Goal: Transaction & Acquisition: Purchase product/service

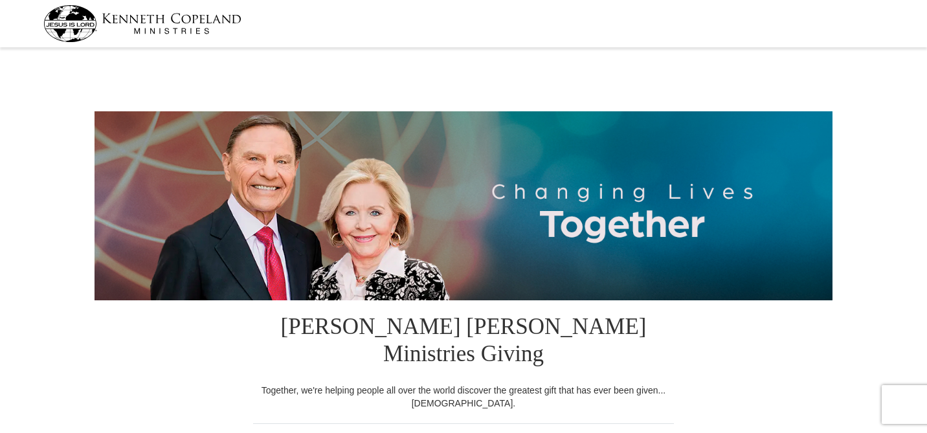
select select "NC"
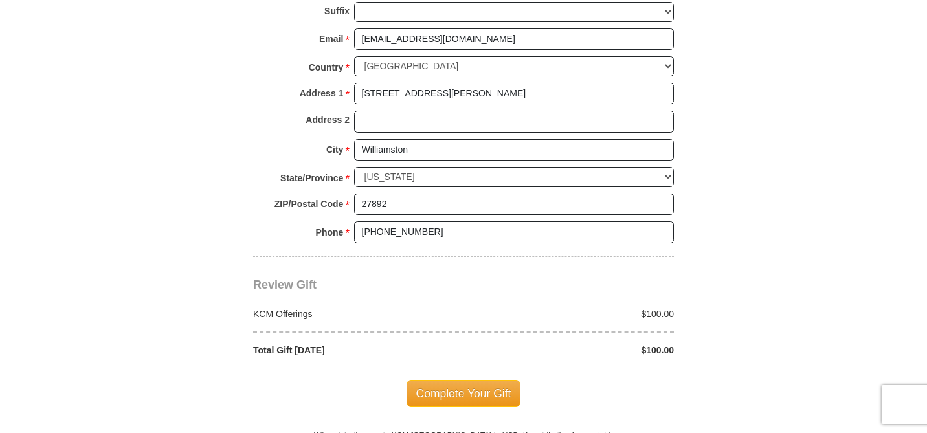
scroll to position [995, 0]
click at [446, 379] on span "Complete Your Gift" at bounding box center [463, 392] width 115 height 27
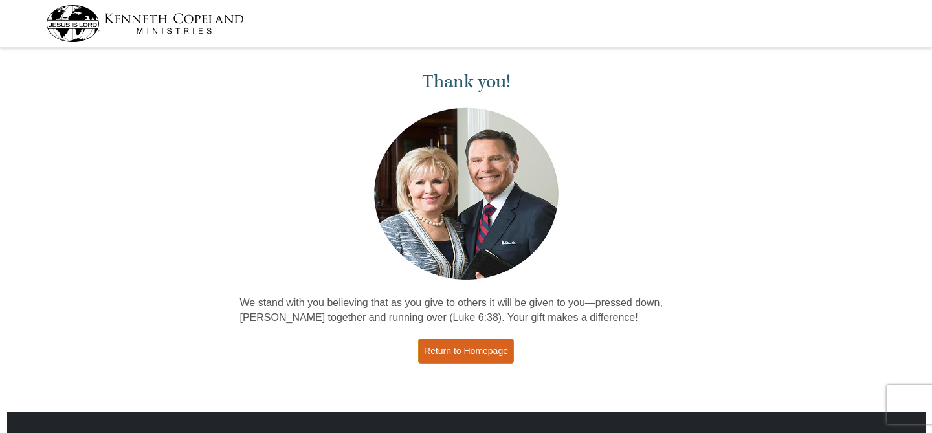
click at [472, 346] on link "Return to Homepage" at bounding box center [466, 350] width 96 height 25
